Goal: Task Accomplishment & Management: Manage account settings

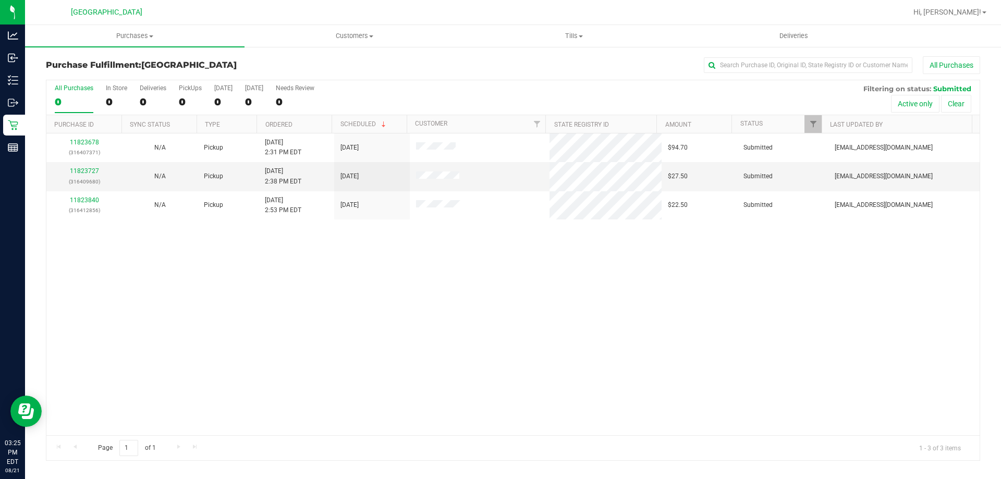
click at [381, 304] on div "11823678 (316407371) N/A Pickup 8/21/2025 2:31 PM EDT 8/21/2025 $94.70 Submitte…" at bounding box center [512, 284] width 933 height 302
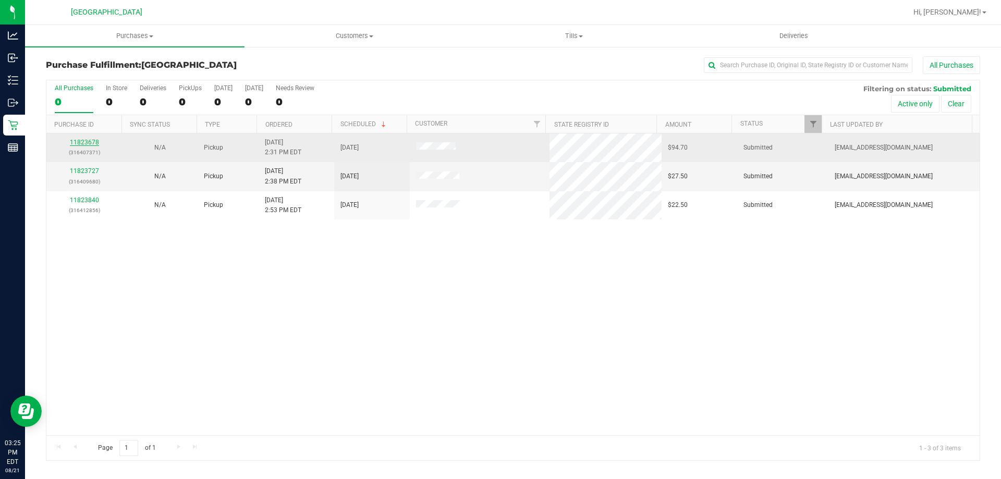
click at [82, 142] on link "11823678" at bounding box center [84, 142] width 29 height 7
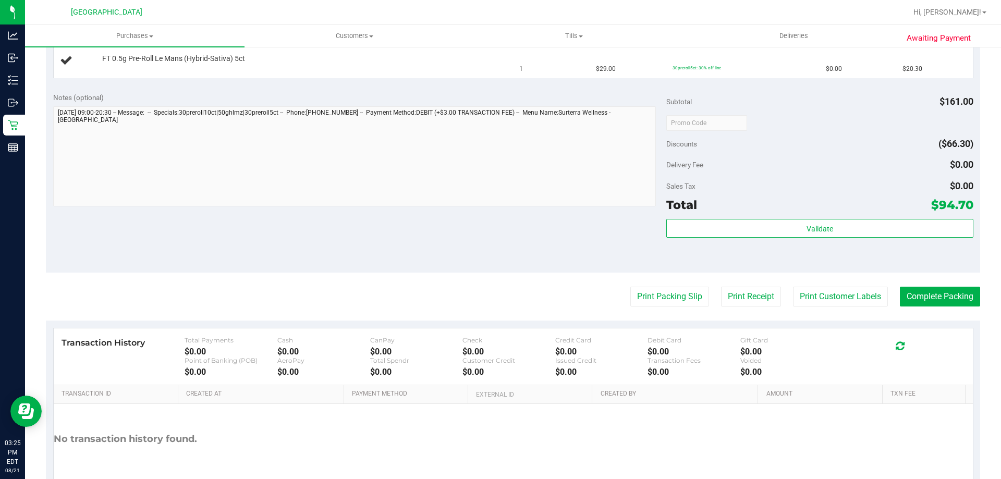
scroll to position [368, 0]
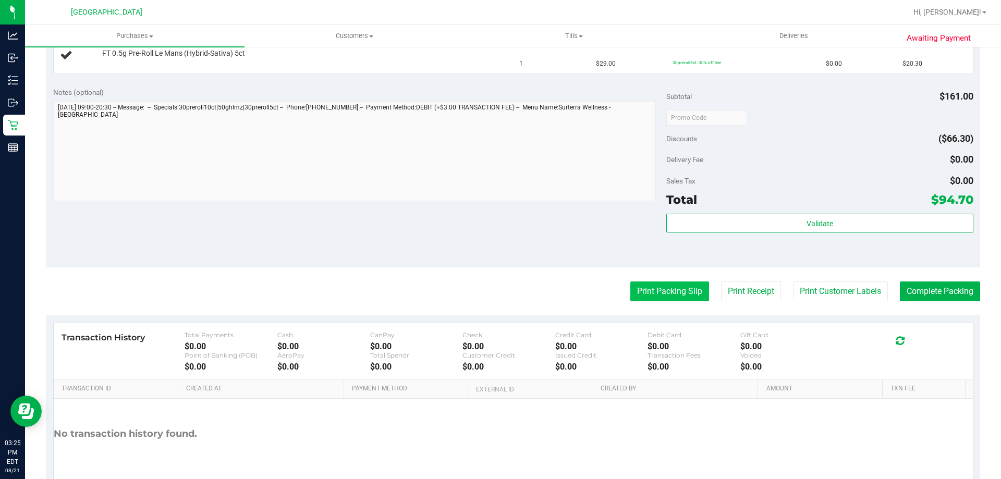
click at [632, 290] on button "Print Packing Slip" at bounding box center [669, 292] width 79 height 20
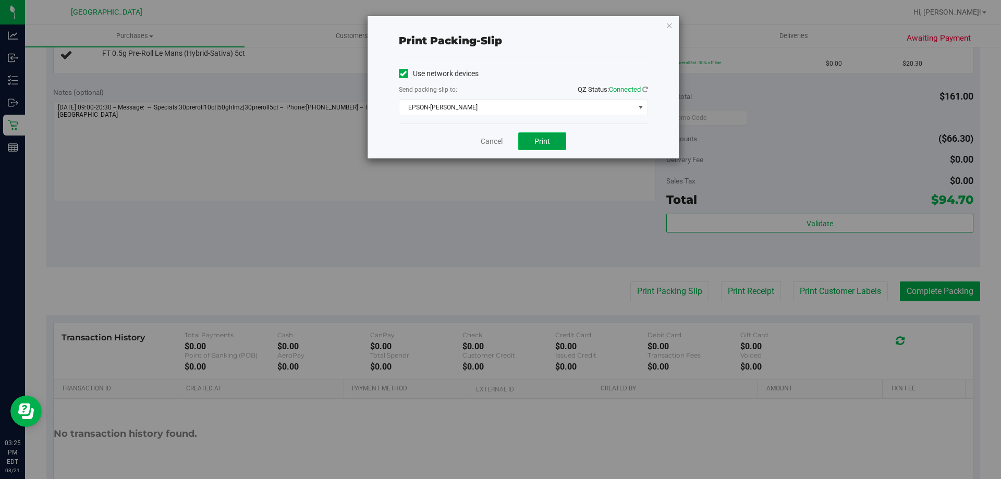
click at [541, 133] on button "Print" at bounding box center [542, 141] width 48 height 18
click at [485, 138] on link "Cancel" at bounding box center [492, 141] width 22 height 11
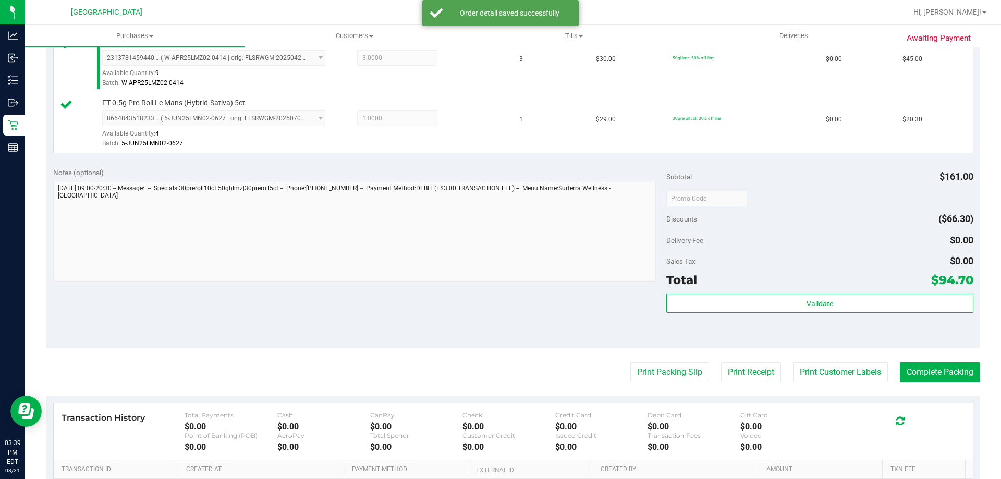
scroll to position [366, 0]
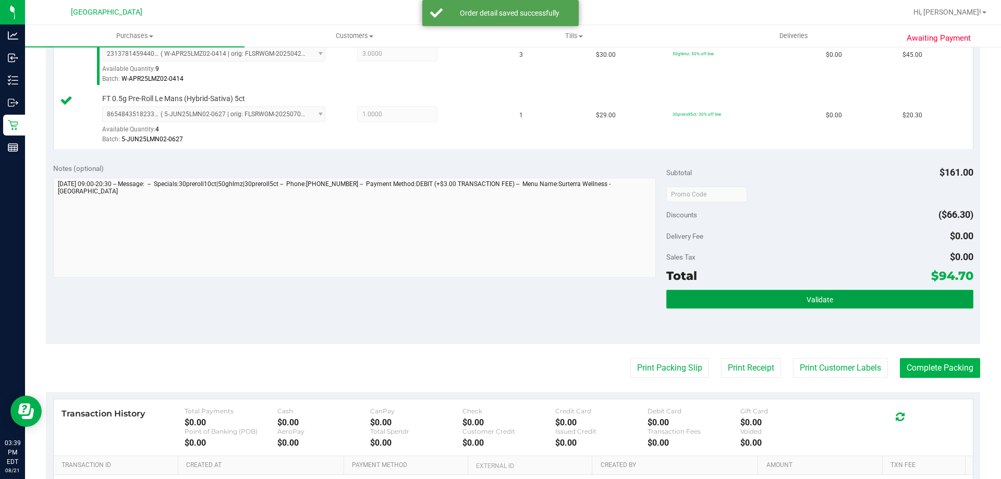
click at [719, 295] on button "Validate" at bounding box center [819, 299] width 307 height 19
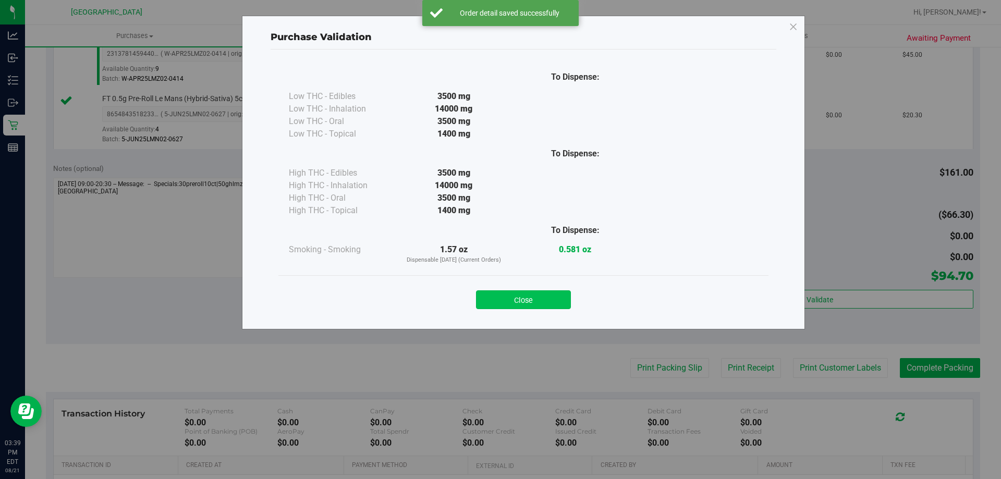
click at [520, 303] on button "Close" at bounding box center [523, 299] width 95 height 19
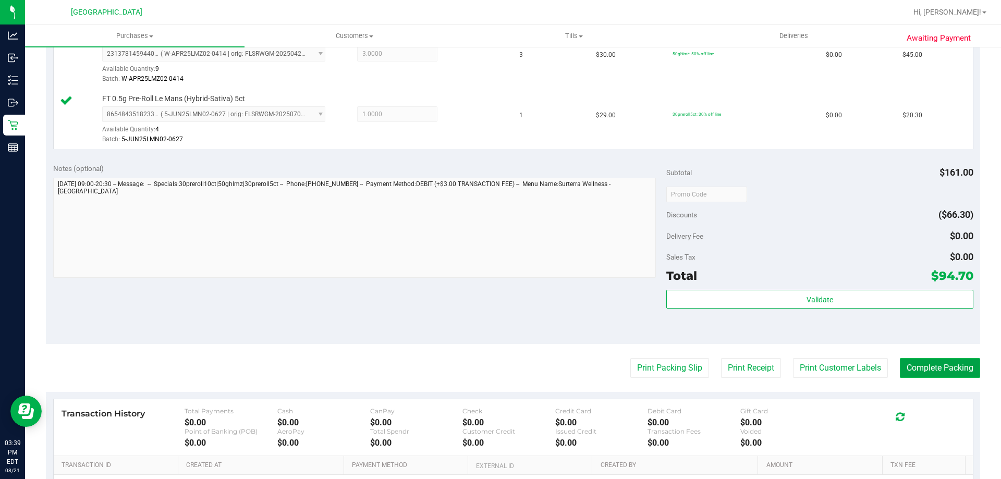
click at [926, 366] on button "Complete Packing" at bounding box center [940, 368] width 80 height 20
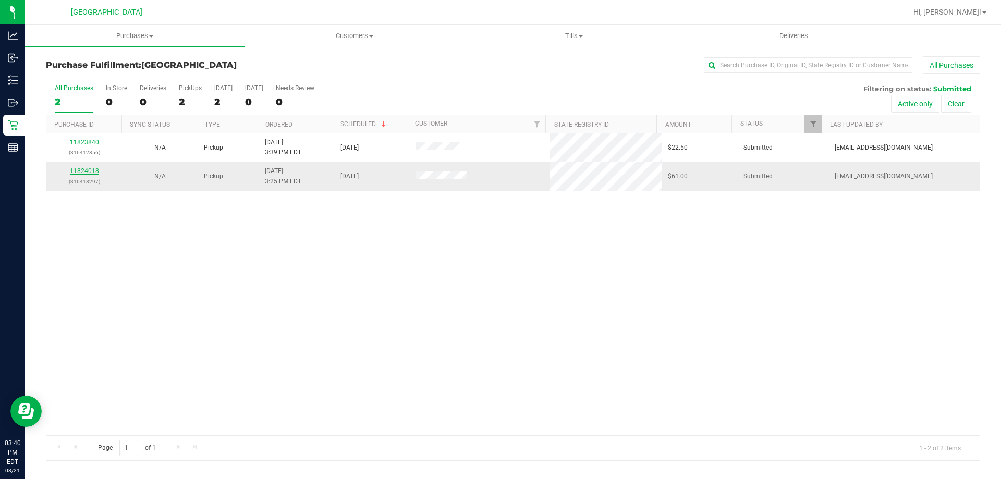
click at [92, 171] on link "11824018" at bounding box center [84, 170] width 29 height 7
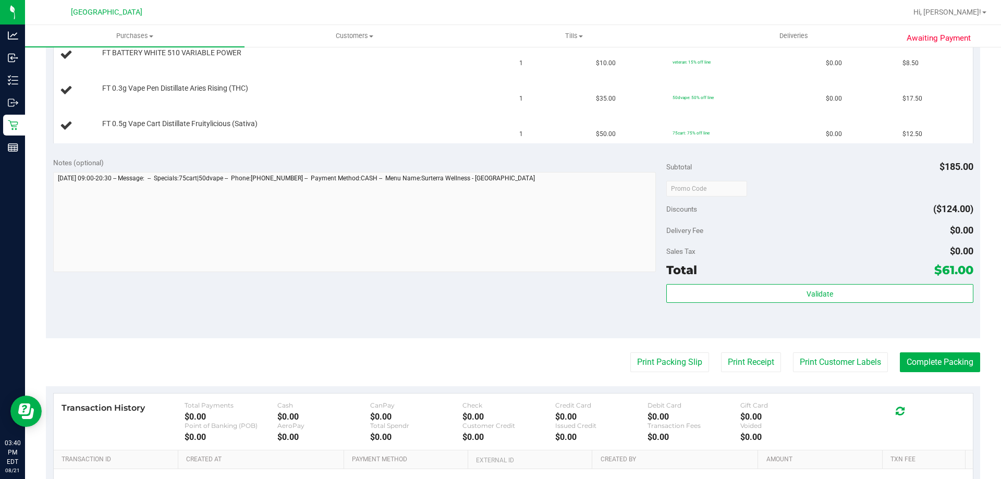
scroll to position [338, 0]
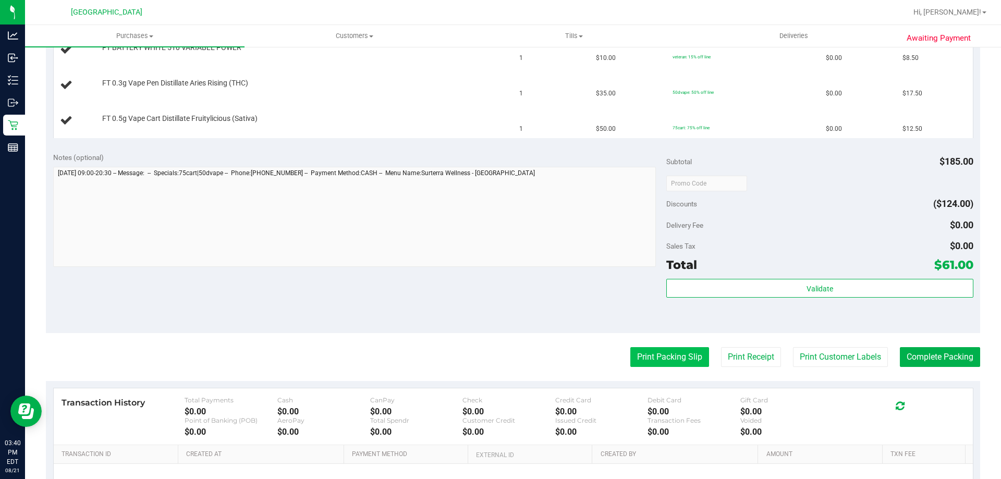
click at [677, 360] on button "Print Packing Slip" at bounding box center [669, 357] width 79 height 20
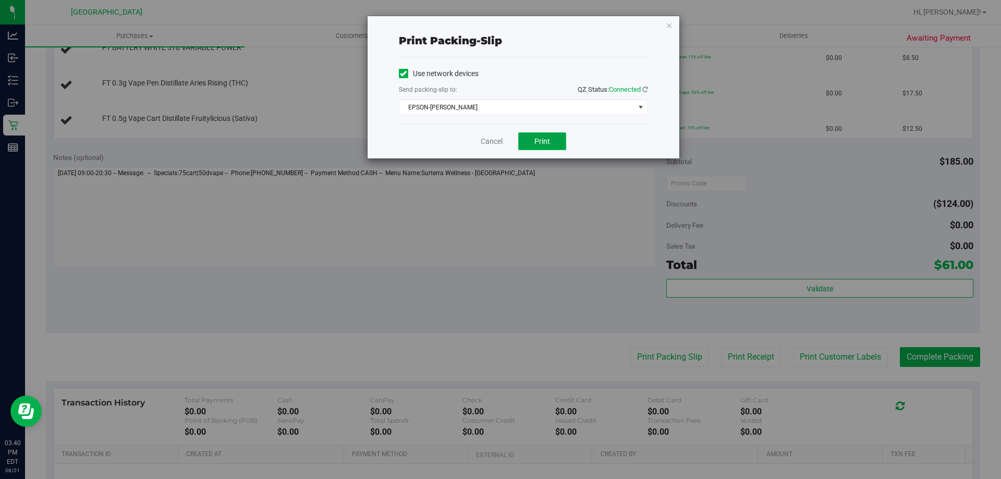
click at [536, 137] on span "Print" at bounding box center [543, 141] width 16 height 8
click at [485, 145] on link "Cancel" at bounding box center [492, 141] width 22 height 11
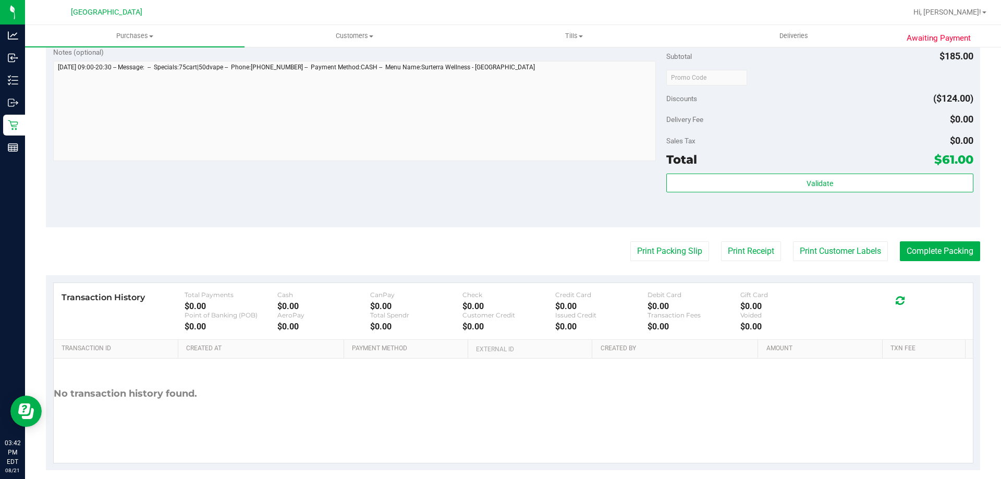
scroll to position [554, 0]
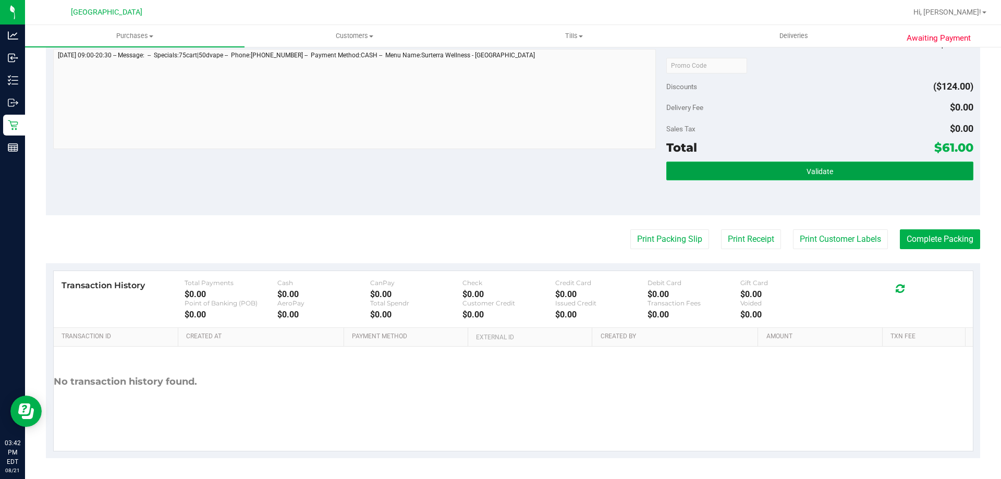
click at [755, 164] on button "Validate" at bounding box center [819, 171] width 307 height 19
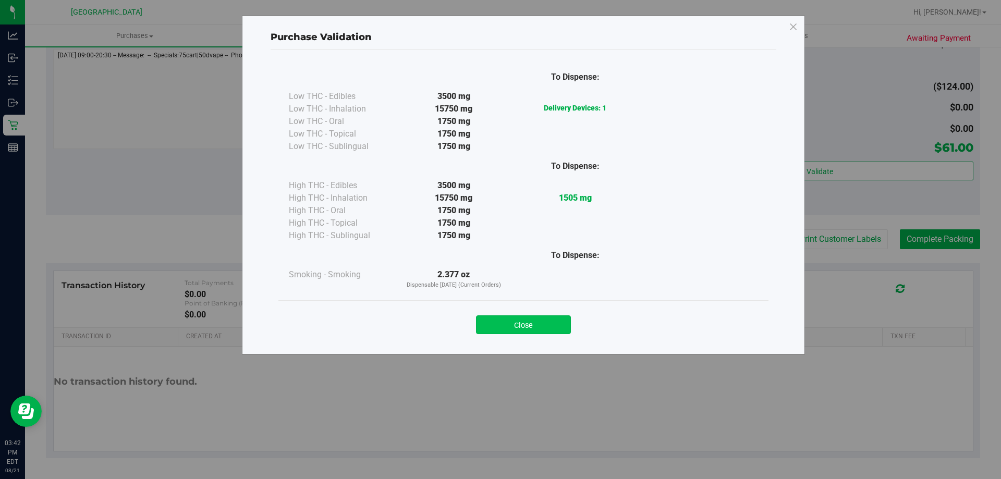
click at [539, 321] on button "Close" at bounding box center [523, 324] width 95 height 19
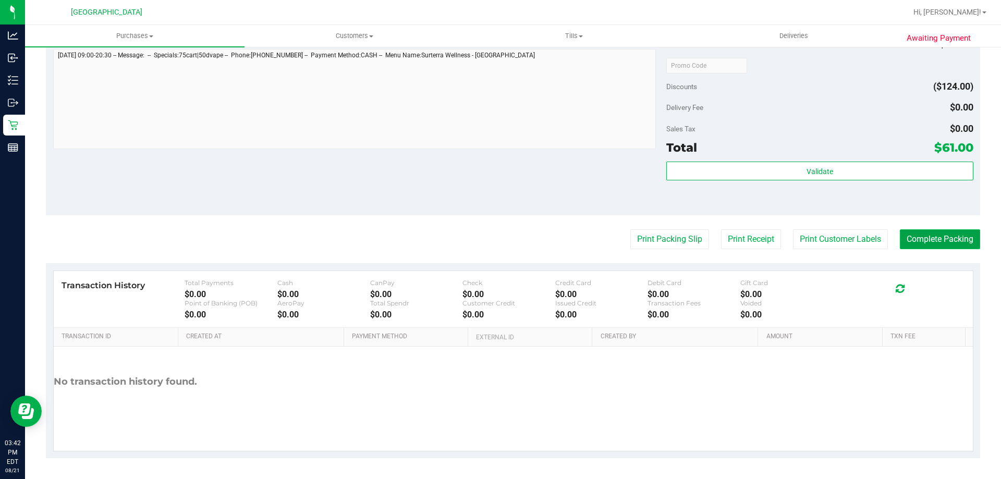
click at [926, 241] on button "Complete Packing" at bounding box center [940, 239] width 80 height 20
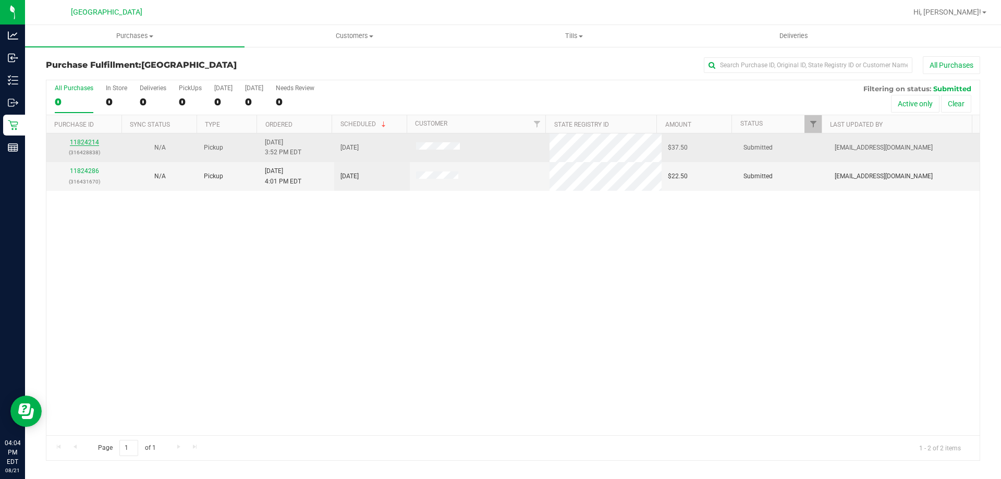
click at [96, 144] on link "11824214" at bounding box center [84, 142] width 29 height 7
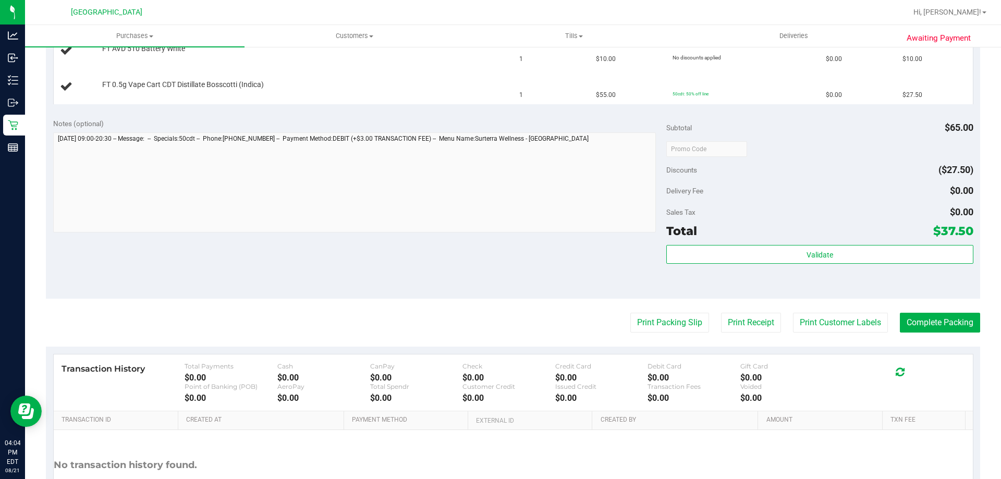
scroll to position [307, 0]
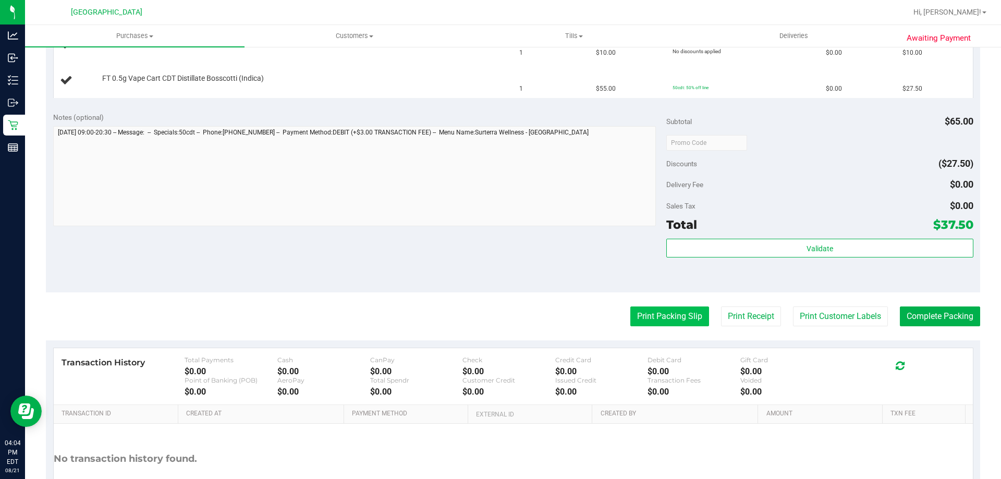
click at [668, 321] on button "Print Packing Slip" at bounding box center [669, 317] width 79 height 20
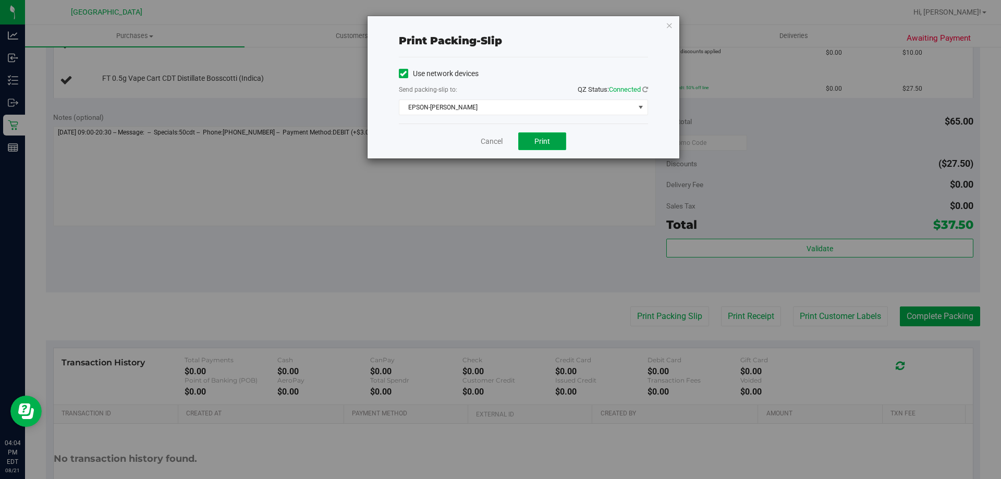
click at [531, 143] on button "Print" at bounding box center [542, 141] width 48 height 18
click at [495, 140] on link "Cancel" at bounding box center [492, 141] width 22 height 11
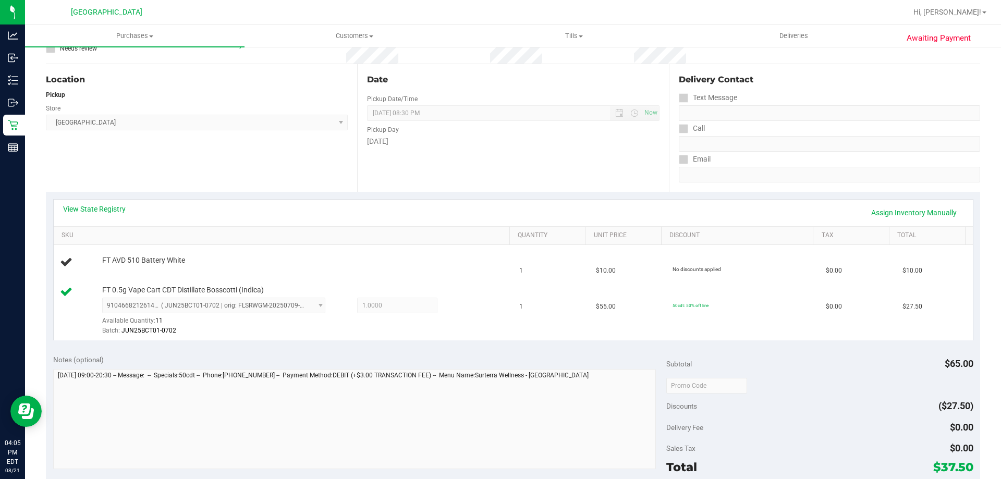
scroll to position [93, 0]
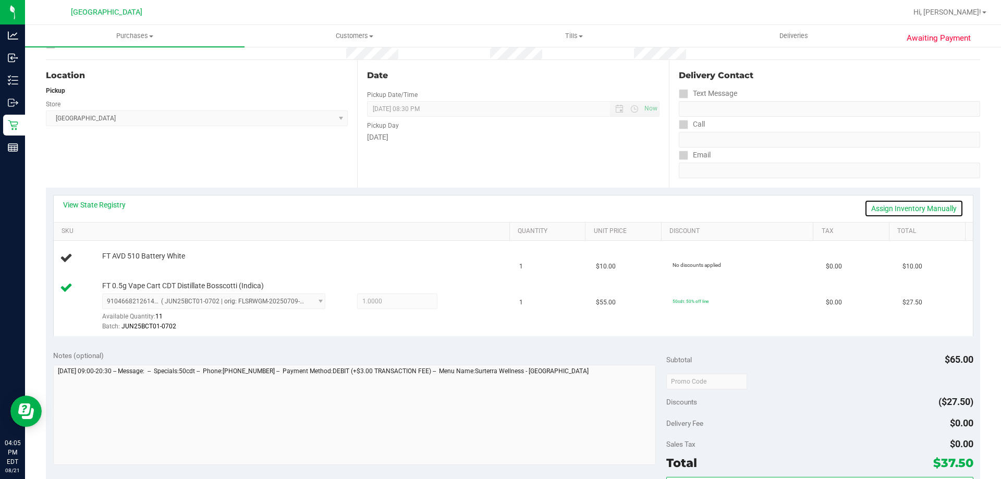
click at [904, 209] on link "Assign Inventory Manually" at bounding box center [914, 209] width 99 height 18
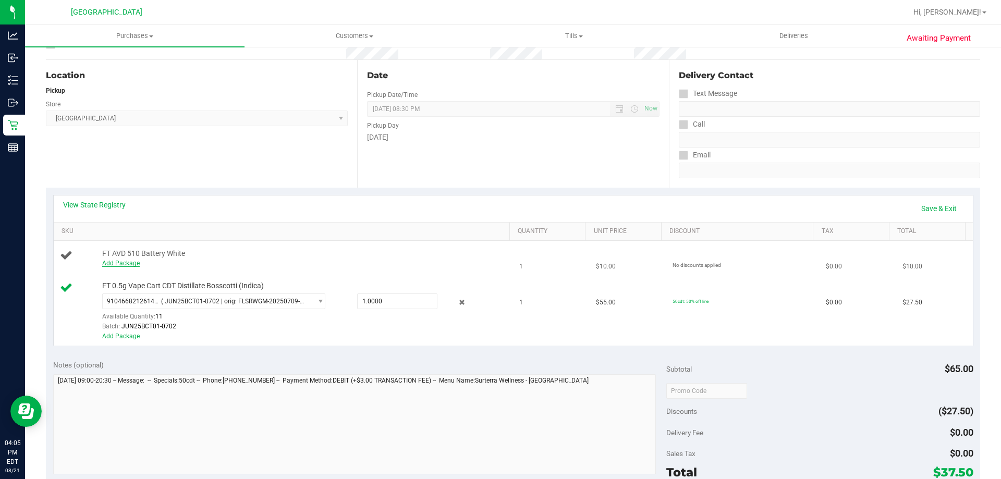
click at [123, 263] on link "Add Package" at bounding box center [121, 263] width 38 height 7
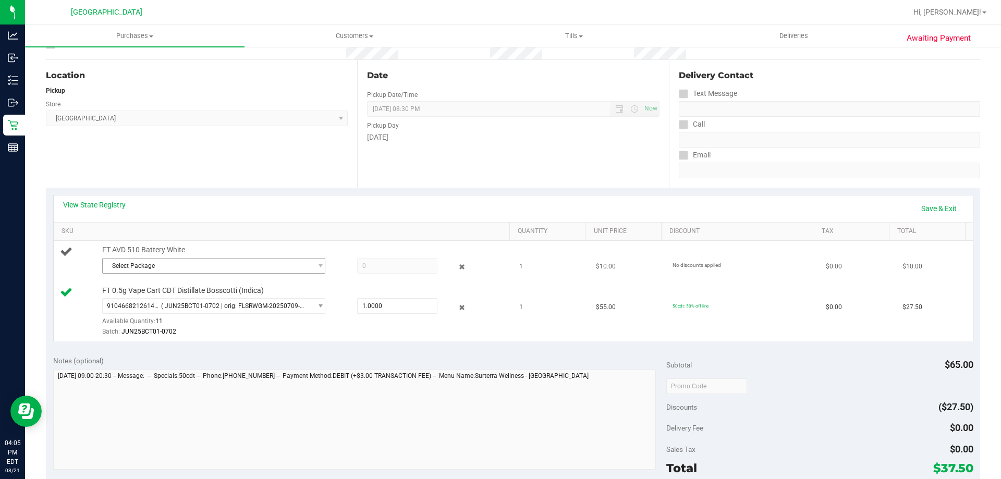
click at [247, 262] on span "Select Package" at bounding box center [207, 266] width 209 height 15
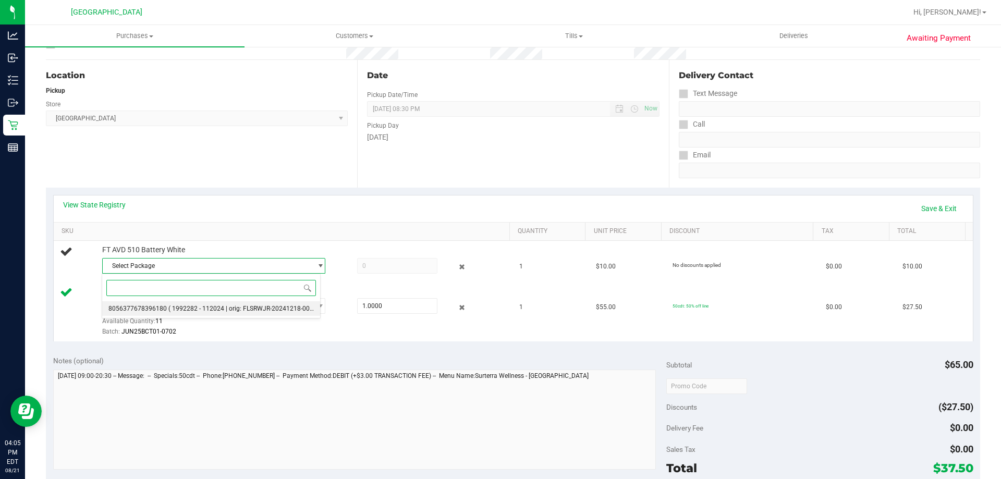
click at [258, 308] on span "( 1992282 - 112024 | orig: FLSRWJR-20241218-005 )" at bounding box center [242, 308] width 149 height 7
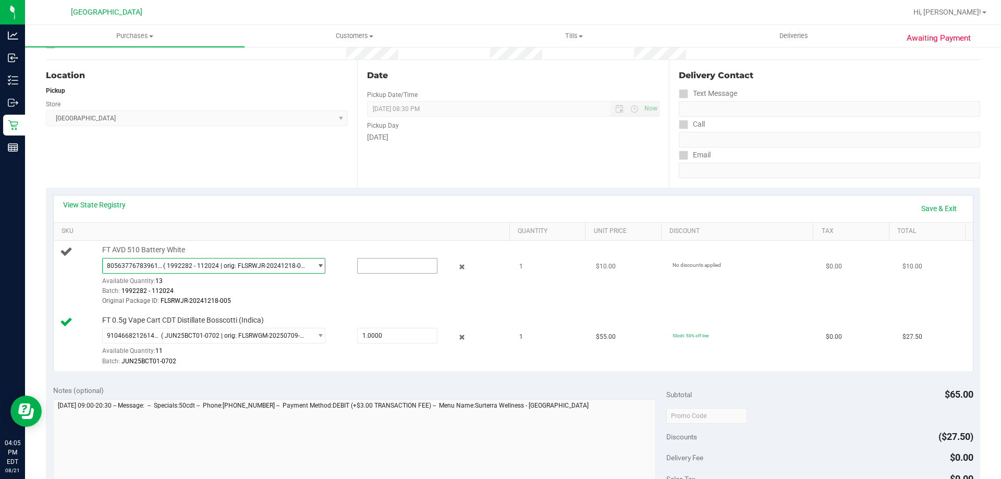
click at [396, 264] on input "text" at bounding box center [397, 266] width 79 height 15
type input "1"
click at [491, 160] on div "Date Pickup Date/Time 08/21/2025 Now 08/21/2025 08:30 PM Now Pickup Day Thursday" at bounding box center [512, 124] width 311 height 128
type input "1.0000"
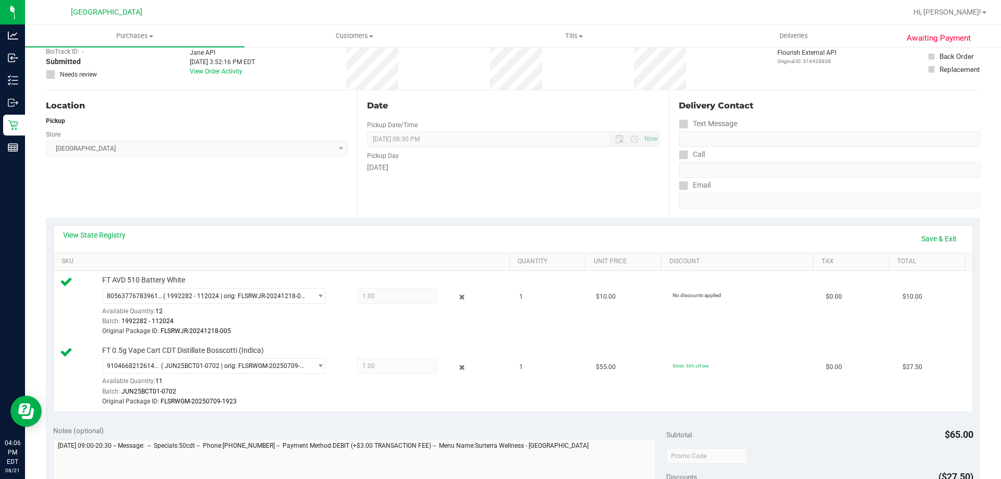
scroll to position [67, 0]
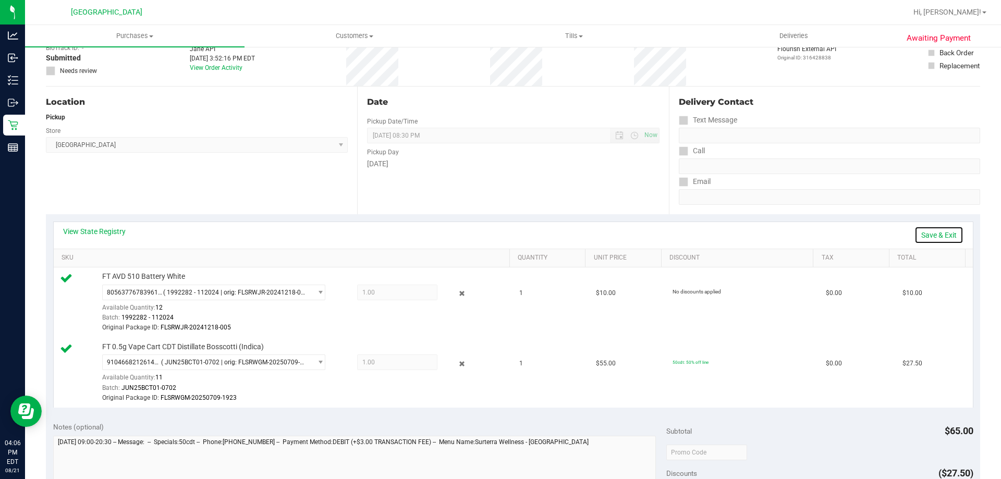
click at [921, 235] on link "Save & Exit" at bounding box center [939, 235] width 49 height 18
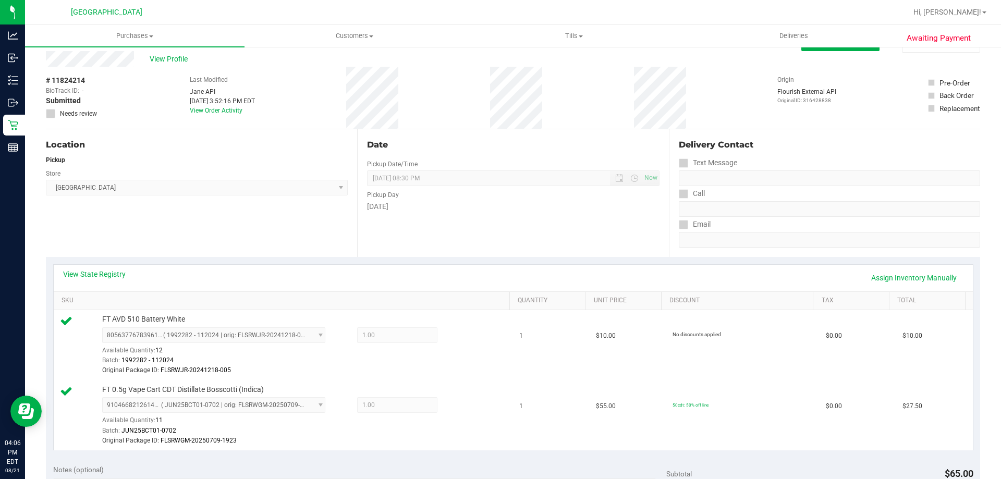
scroll to position [0, 0]
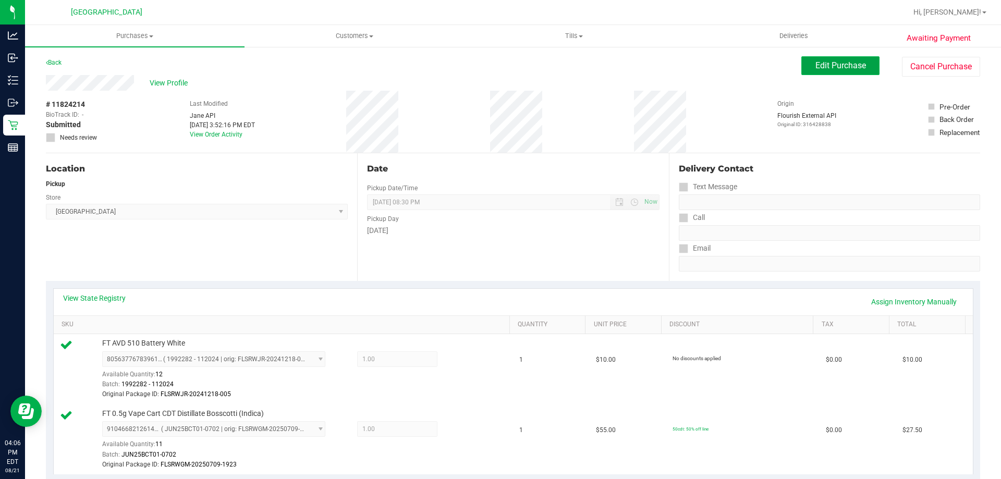
click at [834, 67] on span "Edit Purchase" at bounding box center [841, 65] width 51 height 10
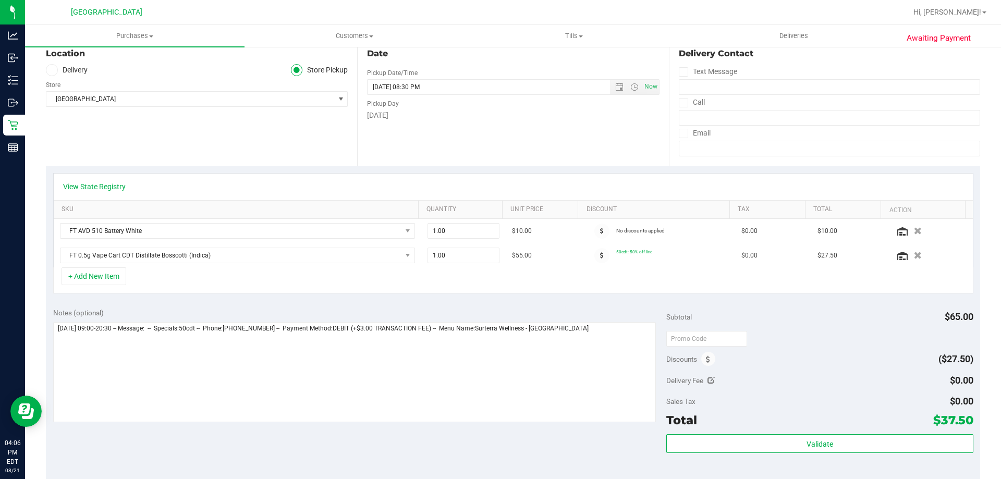
scroll to position [117, 0]
click at [914, 230] on icon "button" at bounding box center [918, 229] width 9 height 8
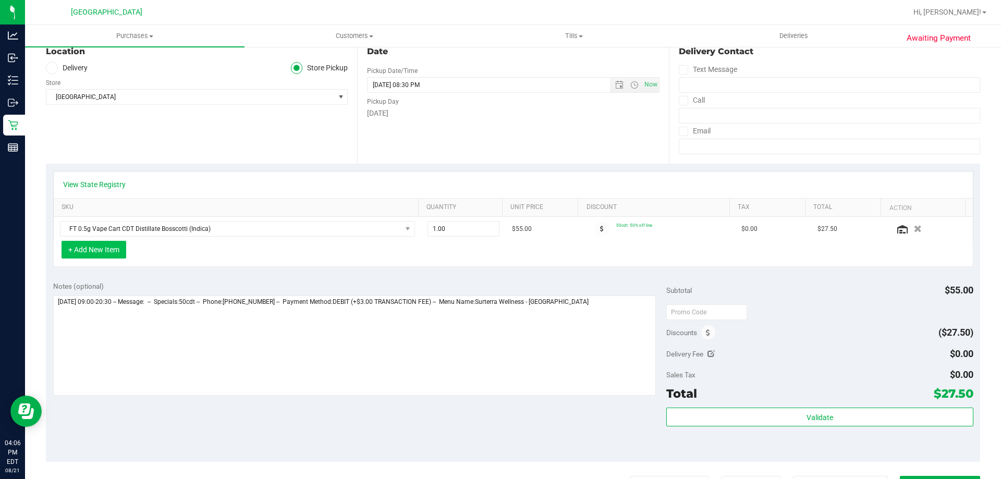
click at [103, 249] on button "+ Add New Item" at bounding box center [94, 250] width 65 height 18
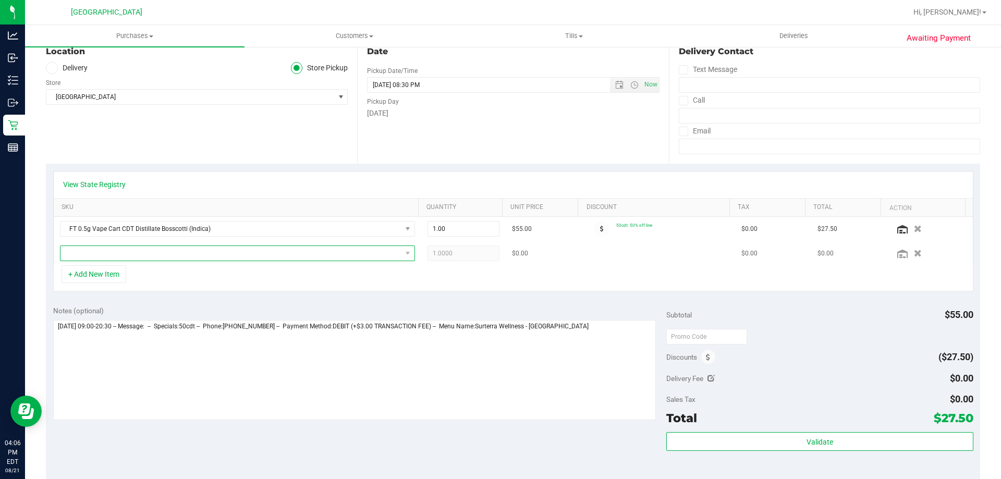
click at [212, 248] on span "NO DATA FOUND" at bounding box center [230, 253] width 341 height 15
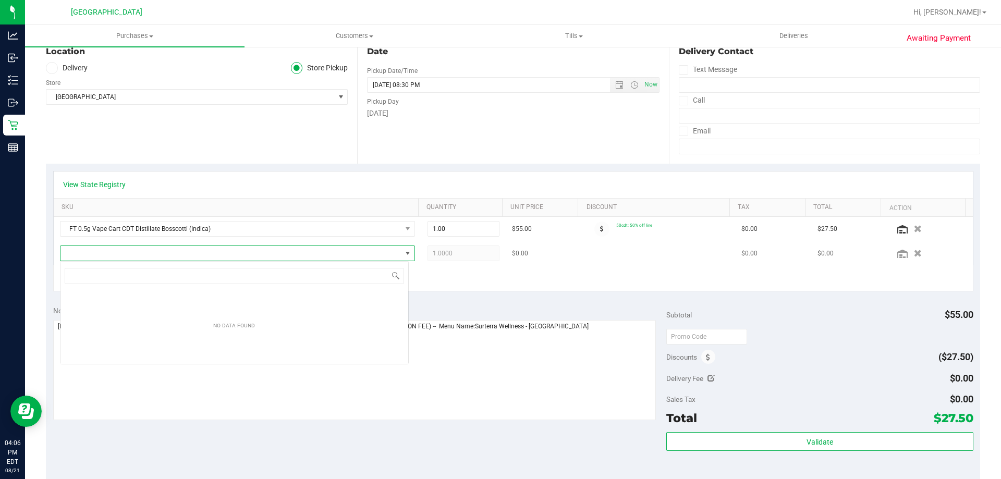
scroll to position [16, 349]
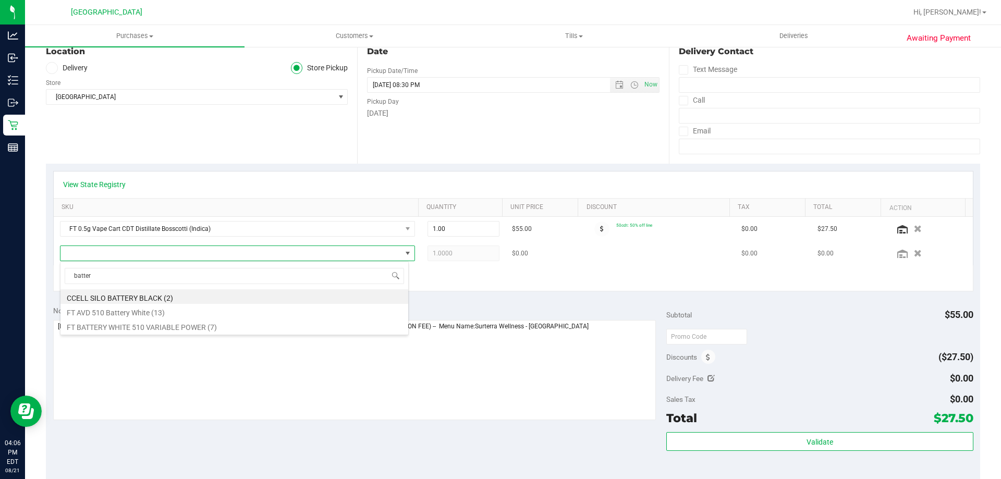
type input "battery"
click at [195, 326] on li "FT BATTERY WHITE 510 VARIABLE POWER (7)" at bounding box center [234, 326] width 348 height 15
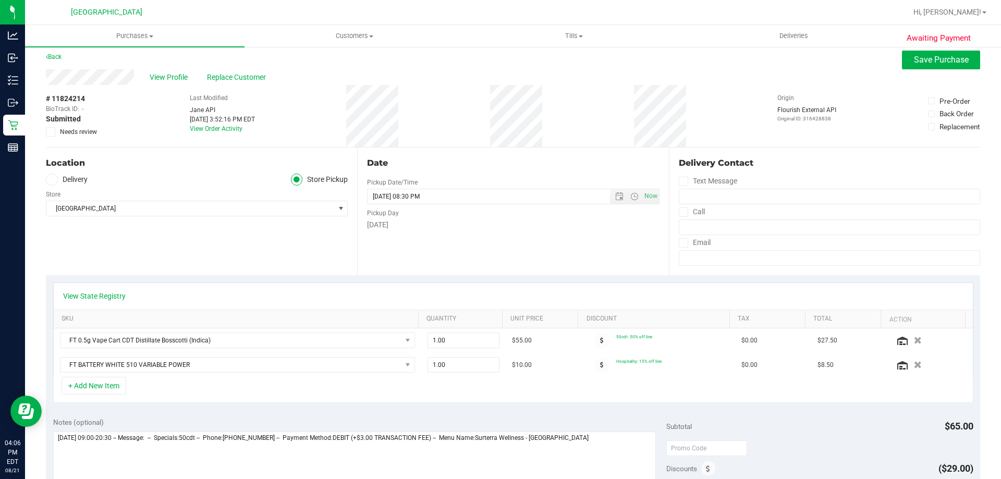
scroll to position [0, 0]
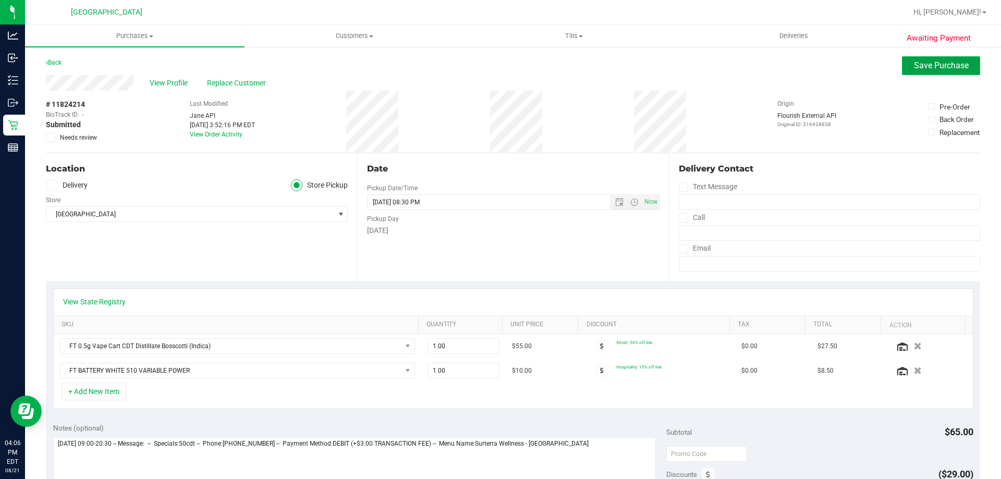
click at [918, 69] on span "Save Purchase" at bounding box center [941, 65] width 55 height 10
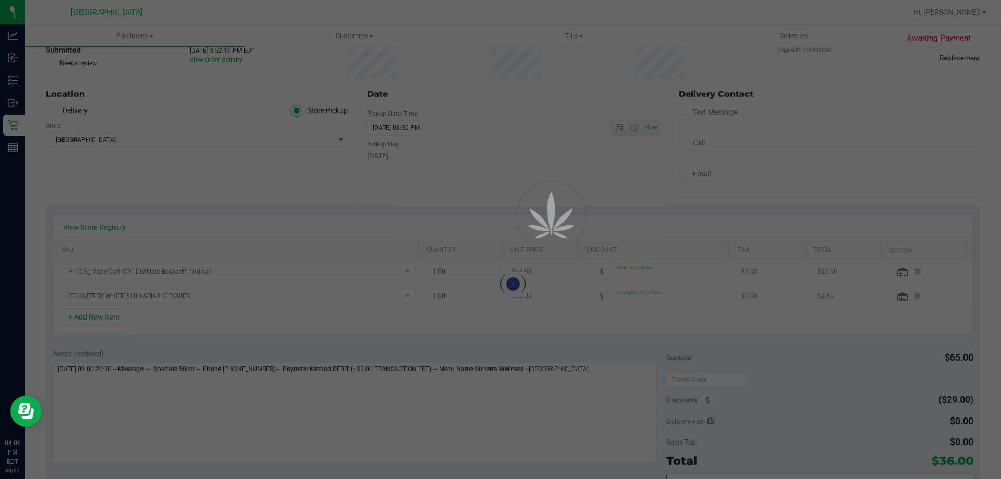
scroll to position [80, 0]
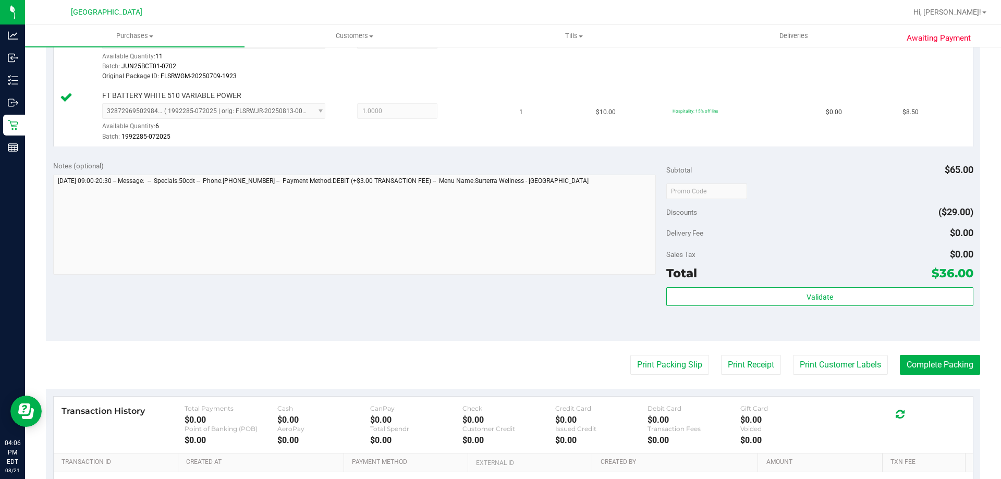
scroll to position [323, 0]
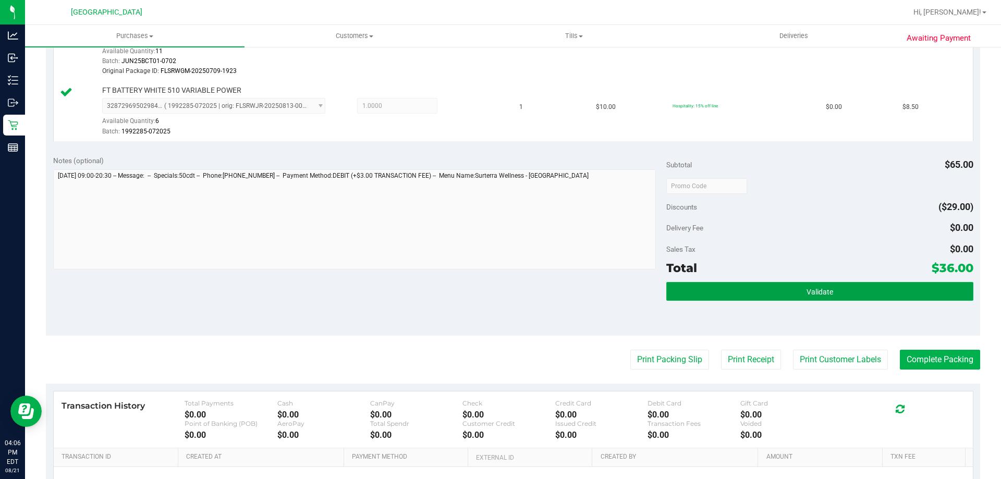
click at [784, 298] on button "Validate" at bounding box center [819, 291] width 307 height 19
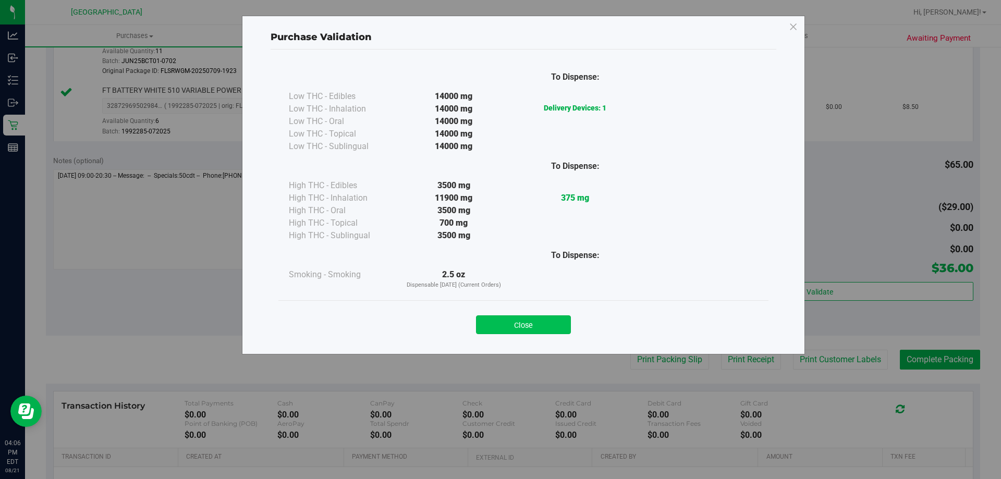
click at [515, 320] on button "Close" at bounding box center [523, 324] width 95 height 19
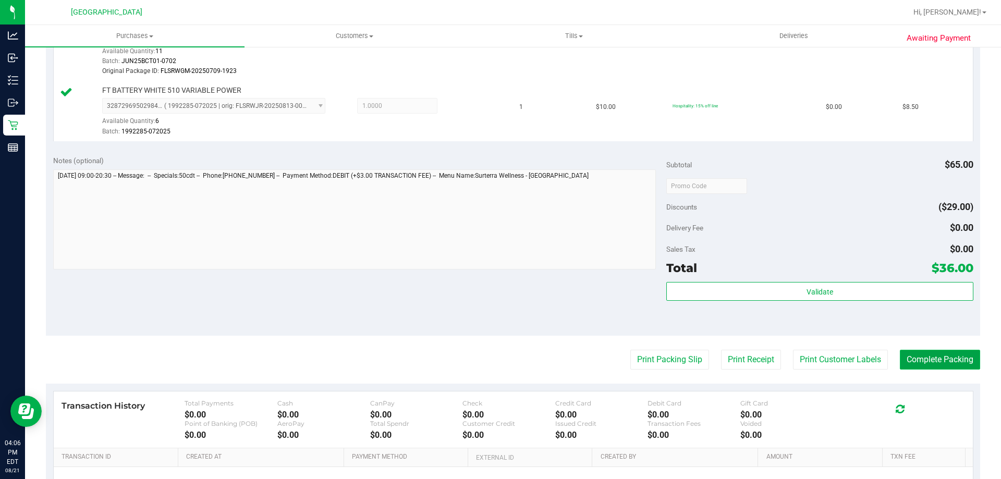
click at [918, 362] on button "Complete Packing" at bounding box center [940, 360] width 80 height 20
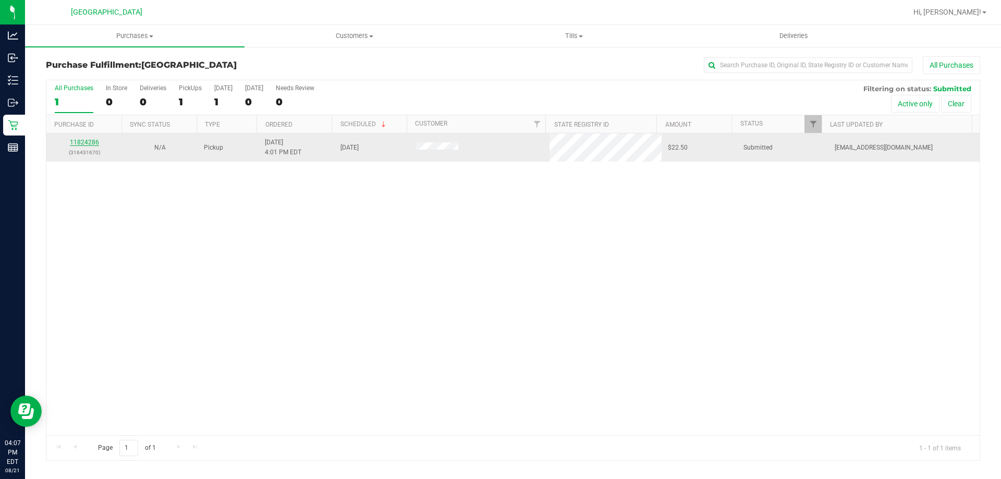
click at [89, 139] on link "11824286" at bounding box center [84, 142] width 29 height 7
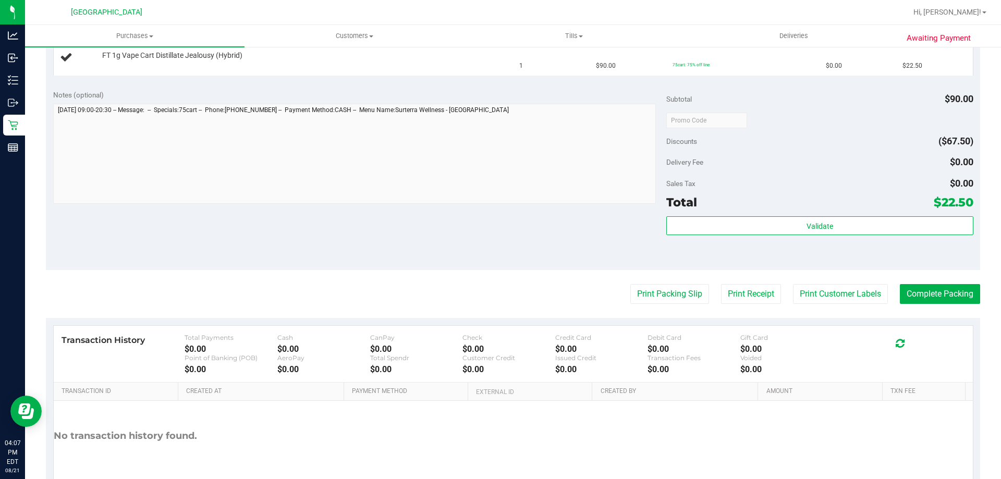
scroll to position [298, 0]
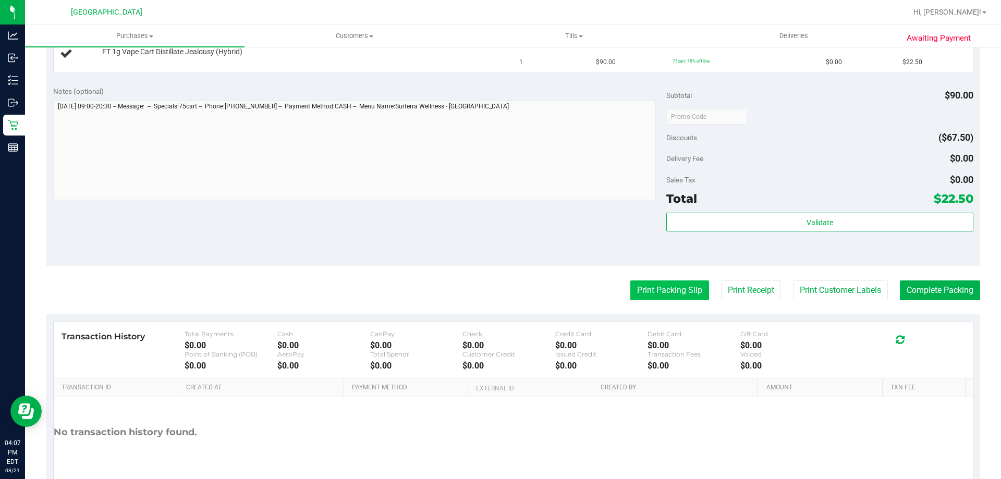
click at [681, 293] on button "Print Packing Slip" at bounding box center [669, 291] width 79 height 20
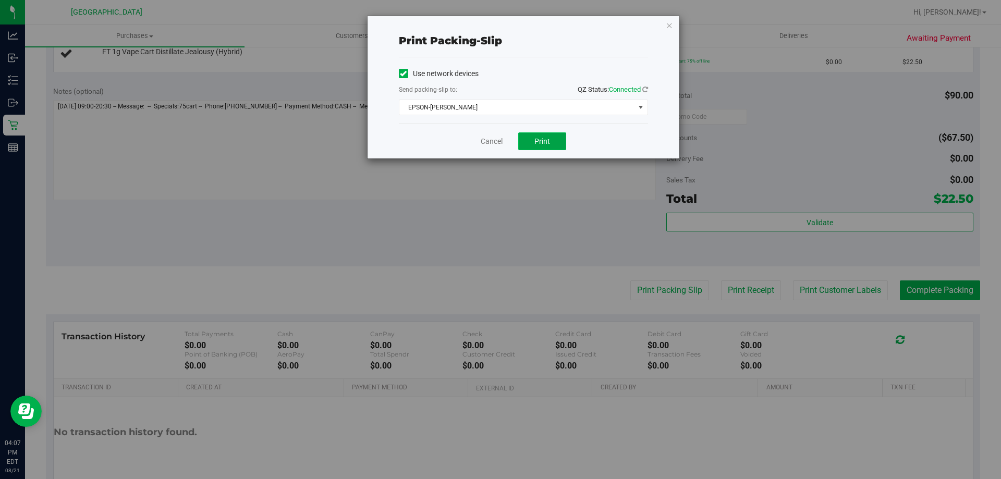
click at [543, 144] on span "Print" at bounding box center [543, 141] width 16 height 8
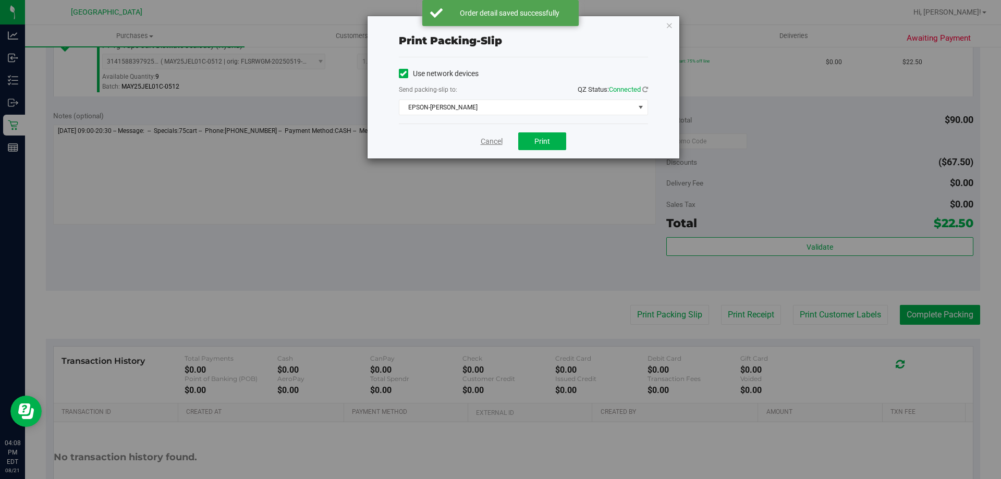
click at [497, 140] on link "Cancel" at bounding box center [492, 141] width 22 height 11
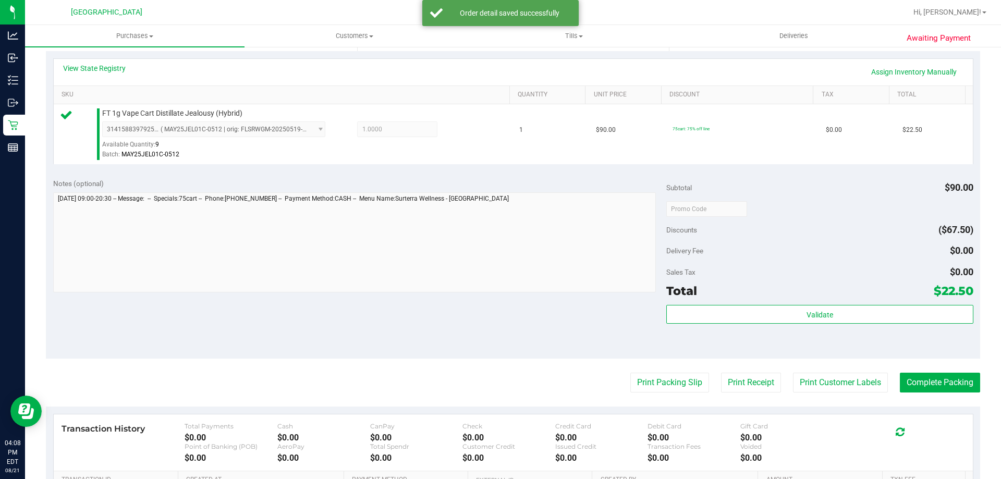
scroll to position [226, 0]
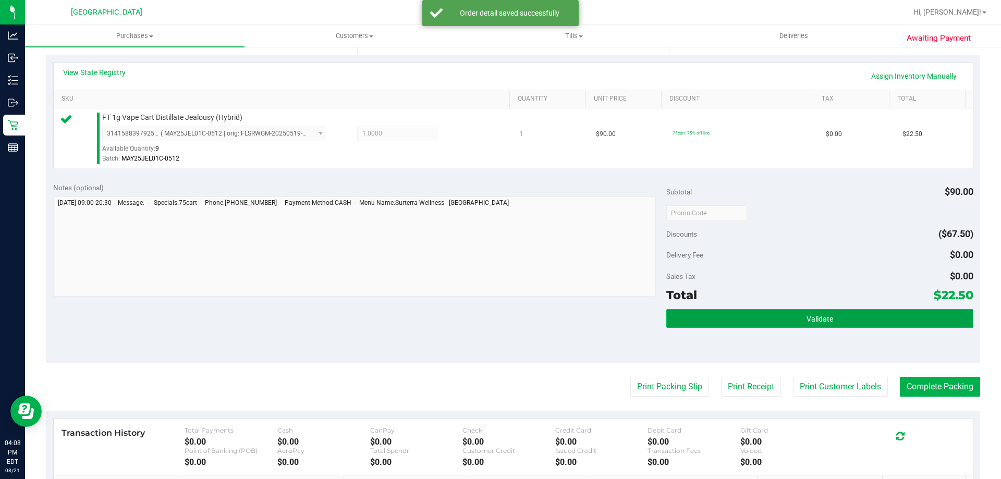
click at [734, 324] on button "Validate" at bounding box center [819, 318] width 307 height 19
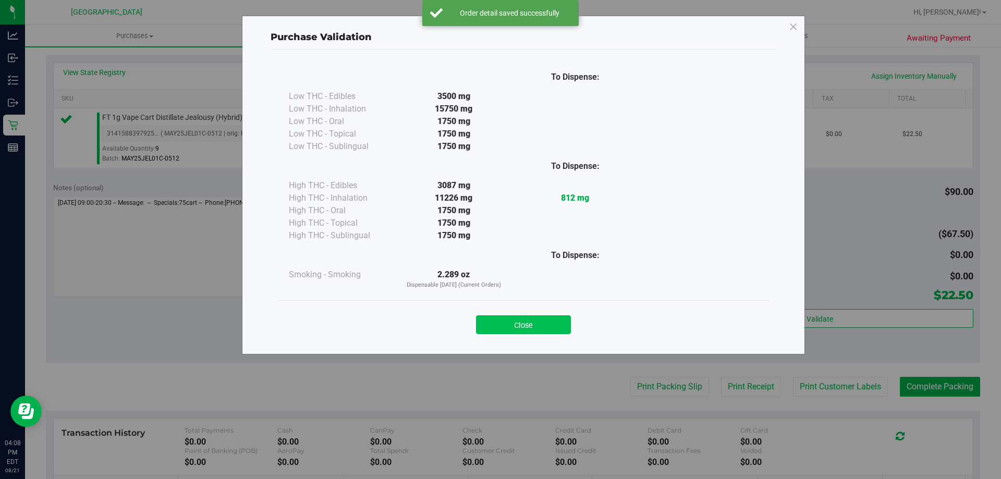
click at [518, 317] on button "Close" at bounding box center [523, 324] width 95 height 19
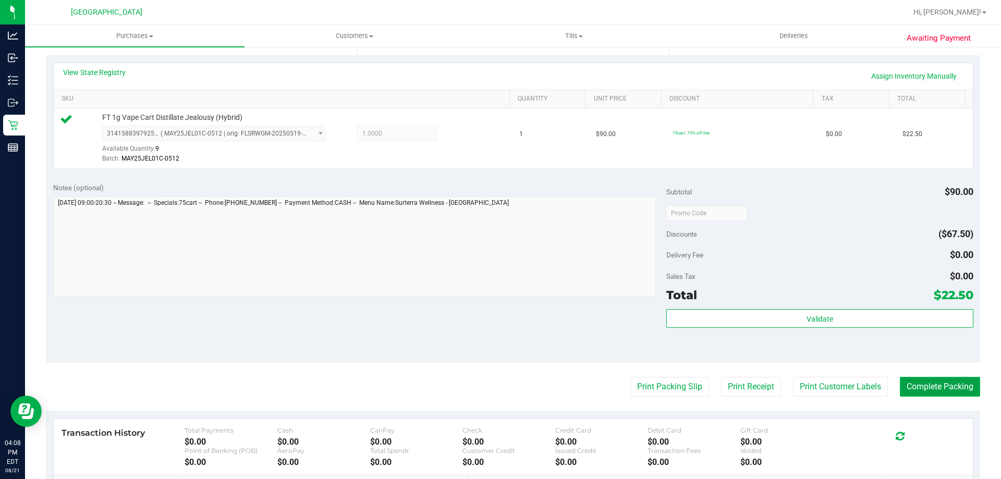
click at [922, 390] on button "Complete Packing" at bounding box center [940, 387] width 80 height 20
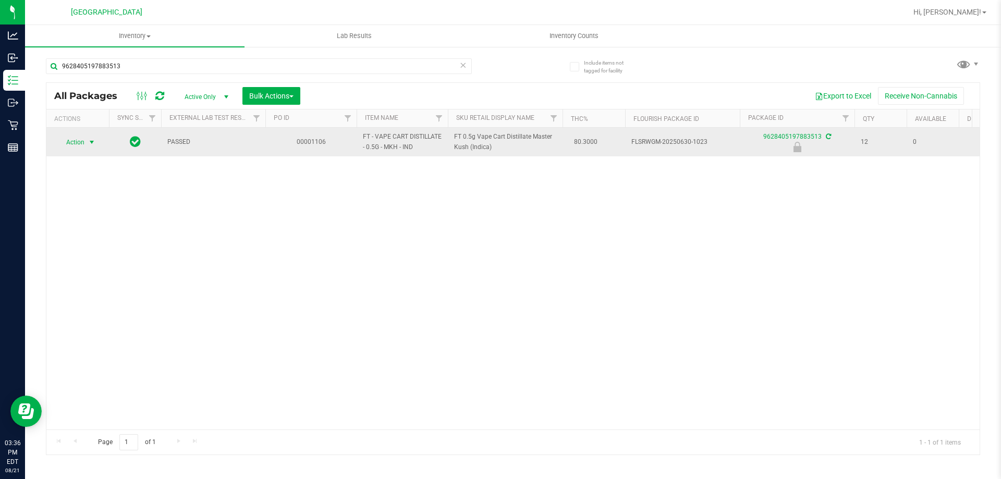
type input "9628405197883513"
click at [89, 145] on span "select" at bounding box center [92, 142] width 8 height 8
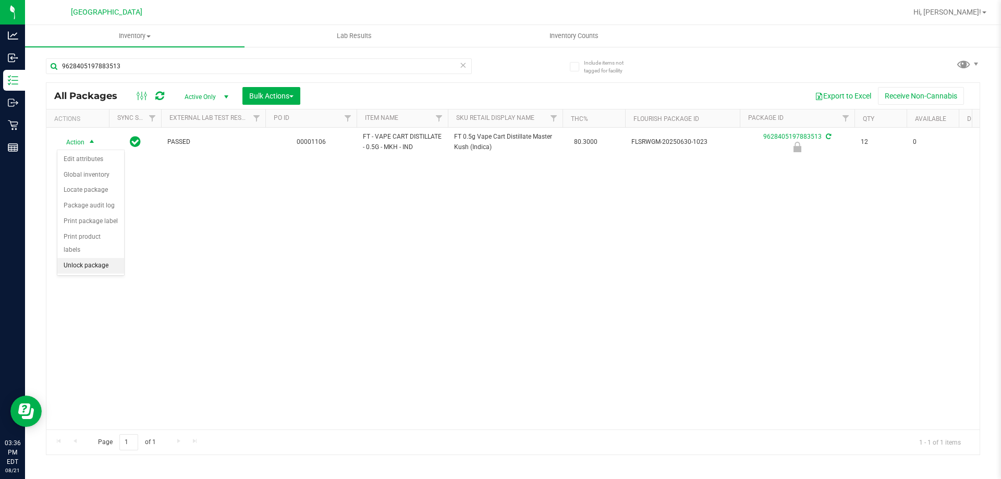
click at [91, 258] on li "Unlock package" at bounding box center [90, 266] width 67 height 16
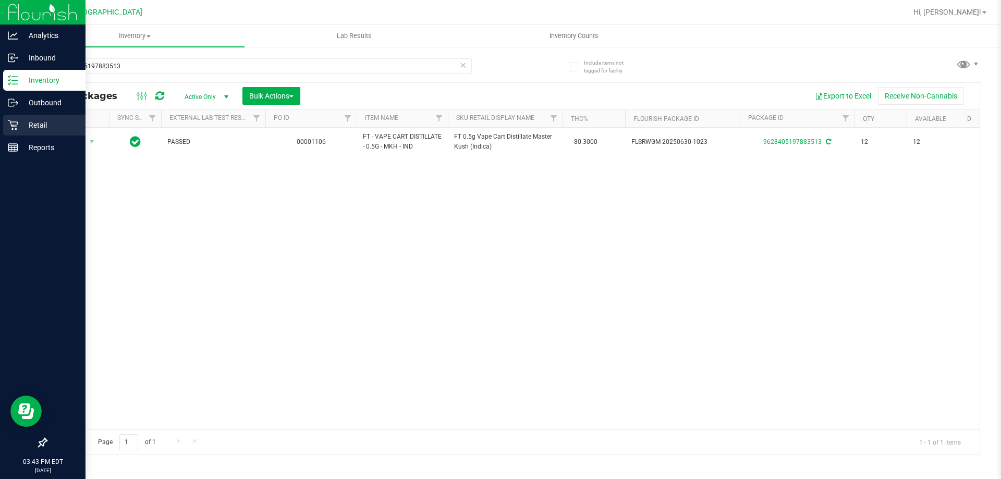
click at [46, 120] on p "Retail" at bounding box center [49, 125] width 63 height 13
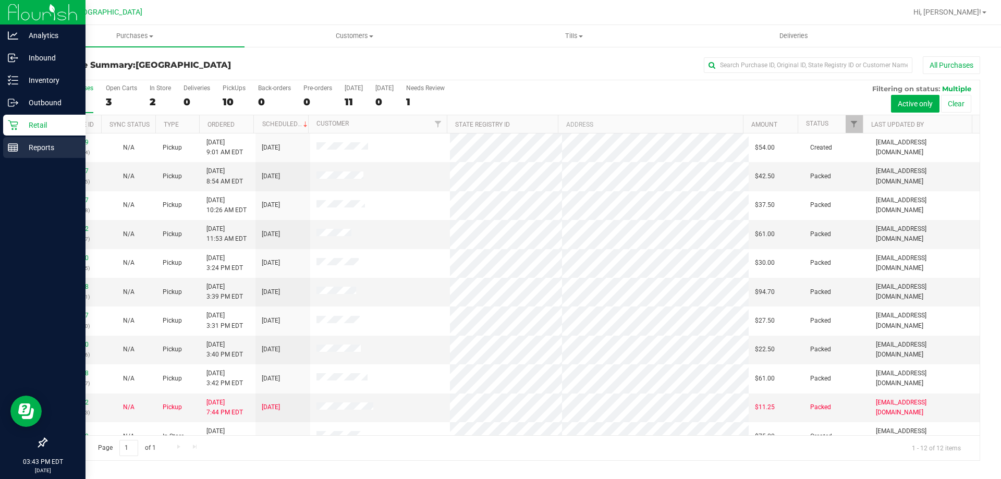
click at [47, 149] on p "Reports" at bounding box center [49, 147] width 63 height 13
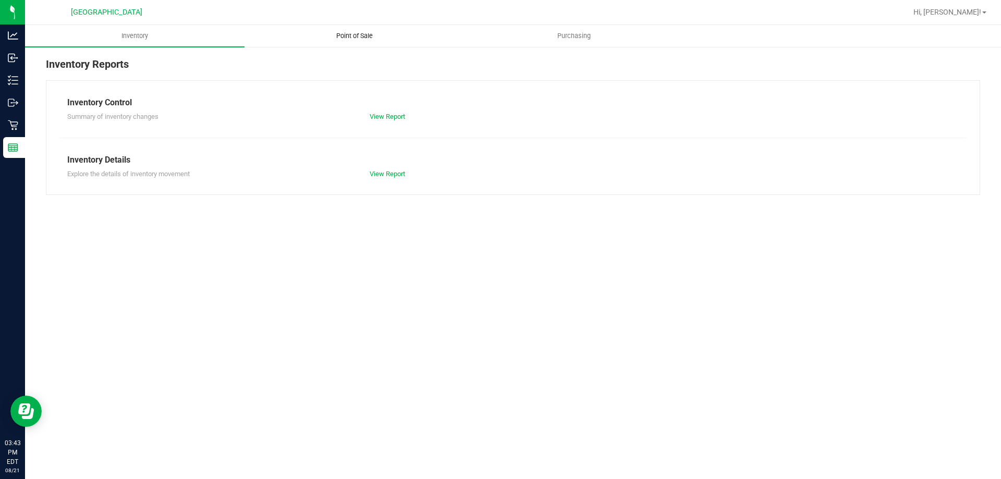
click at [354, 34] on span "Point of Sale" at bounding box center [354, 35] width 65 height 9
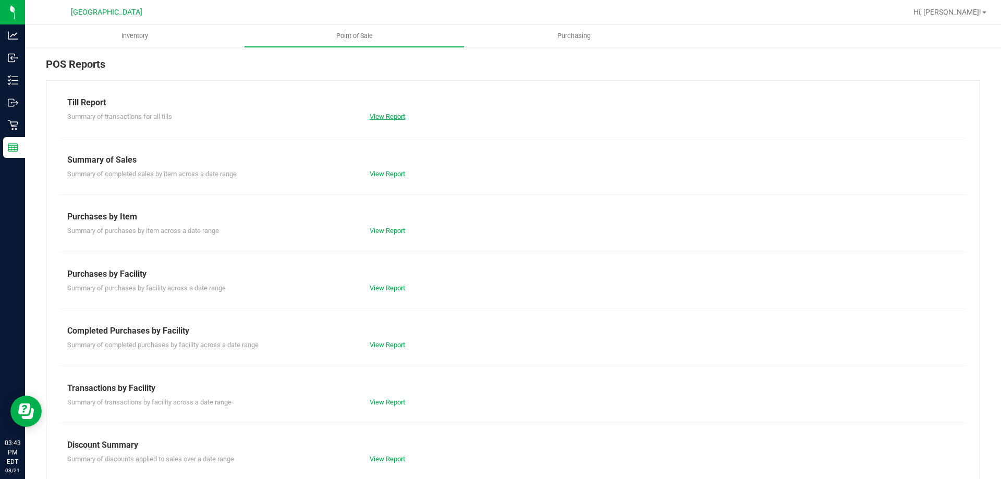
click at [377, 117] on link "View Report" at bounding box center [387, 117] width 35 height 8
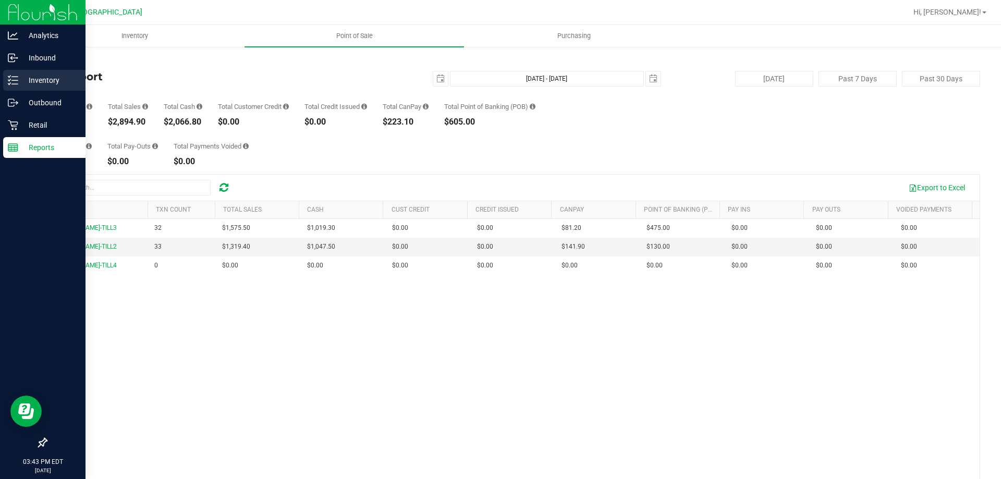
click at [54, 81] on p "Inventory" at bounding box center [49, 80] width 63 height 13
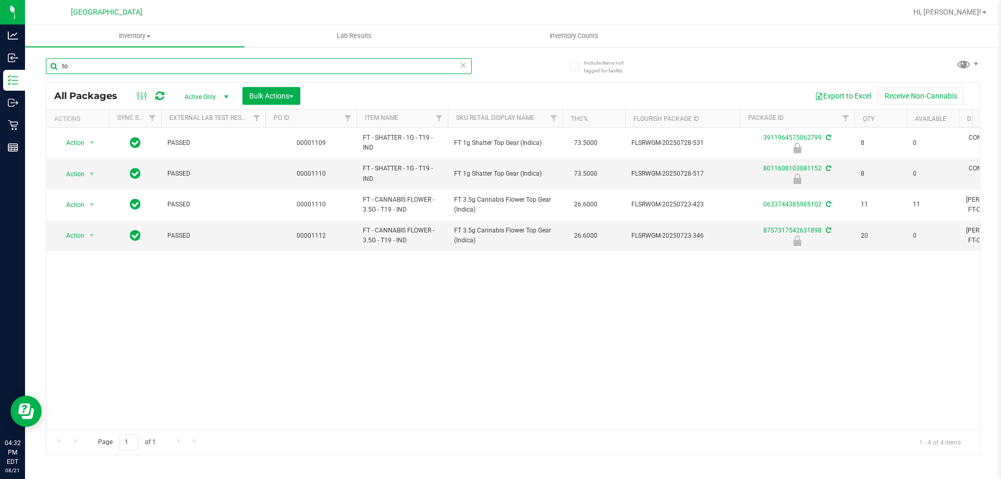
type input "t"
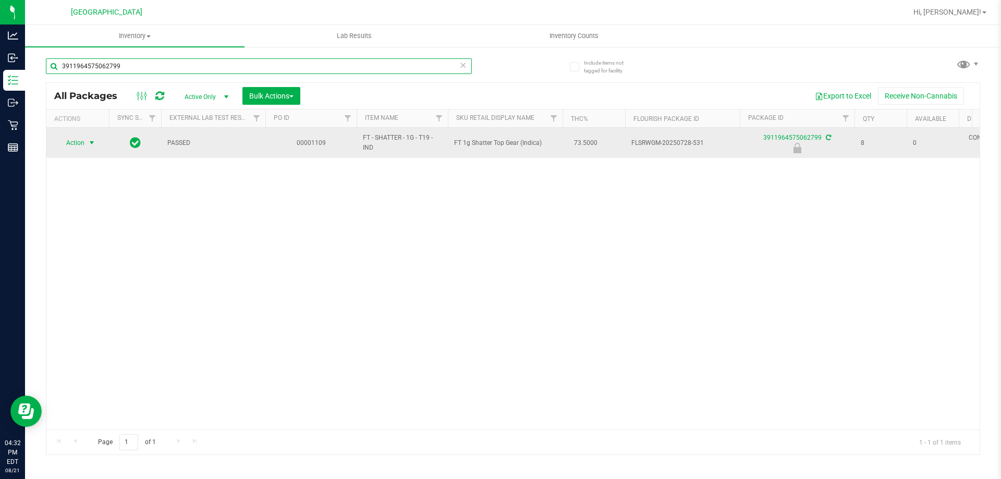
type input "3911964575062799"
click at [92, 143] on span "select" at bounding box center [92, 143] width 8 height 8
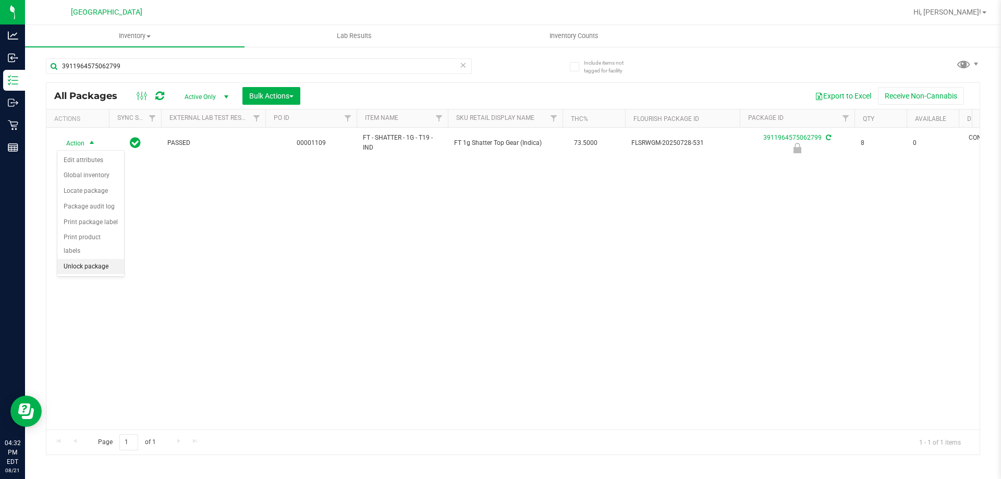
click at [102, 259] on li "Unlock package" at bounding box center [90, 267] width 67 height 16
